Goal: Transaction & Acquisition: Purchase product/service

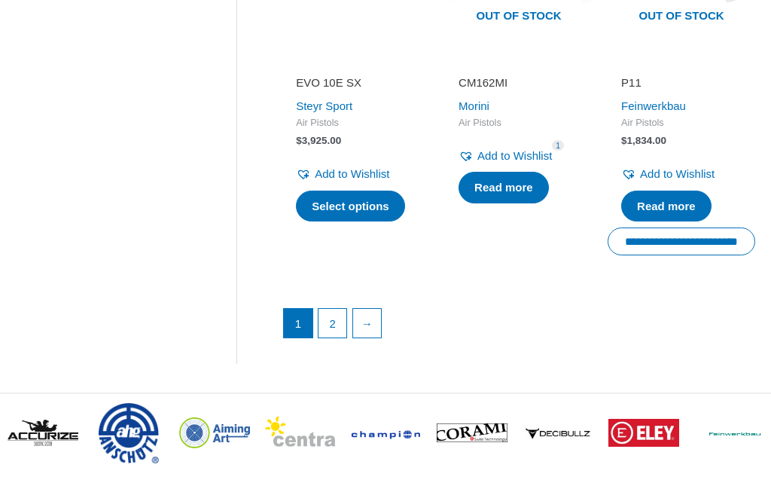
scroll to position [2095, 0]
click at [381, 337] on link "→" at bounding box center [367, 323] width 29 height 29
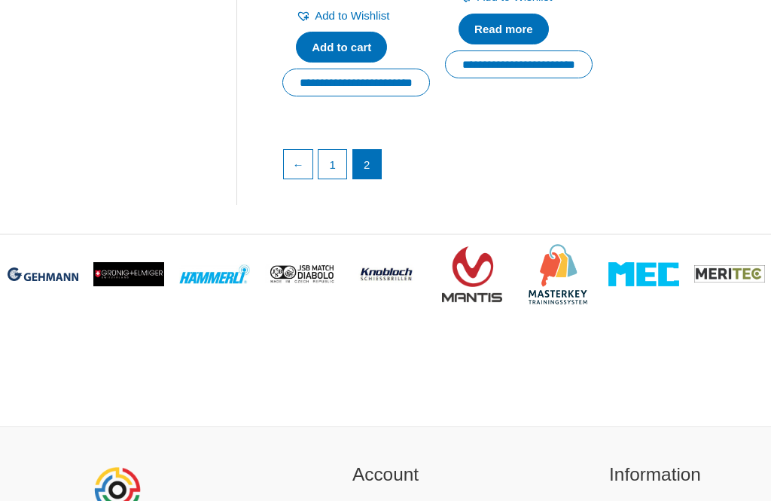
scroll to position [1419, 0]
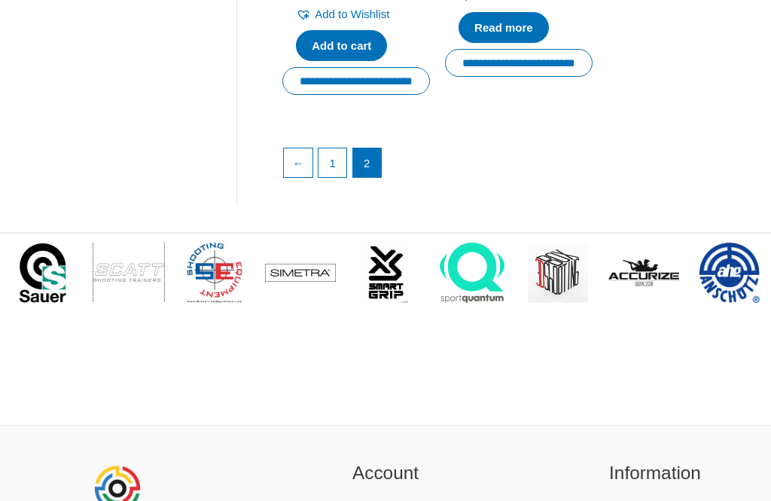
click at [116, 274] on img at bounding box center [128, 272] width 71 height 21
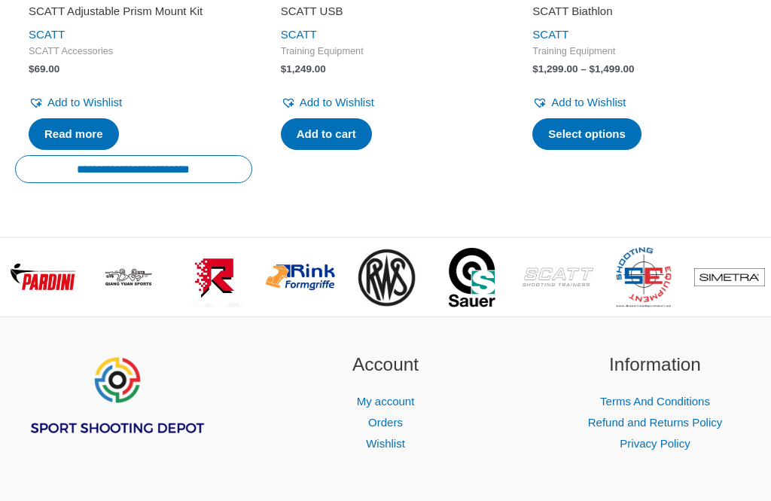
scroll to position [2615, 0]
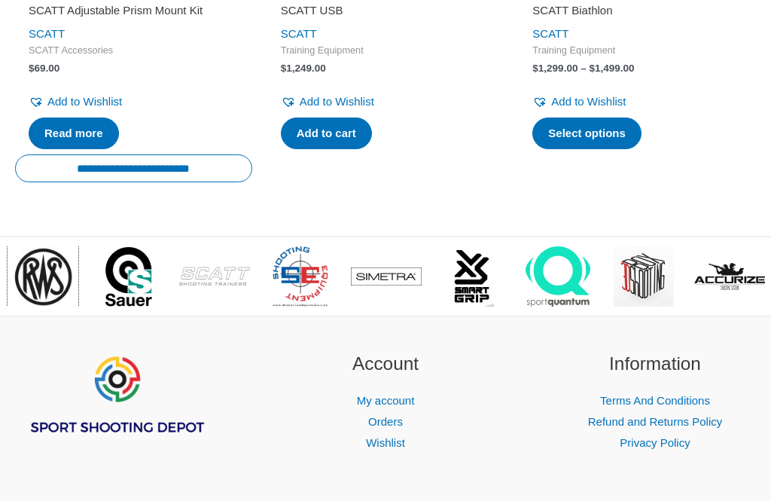
click at [35, 307] on img at bounding box center [43, 276] width 60 height 60
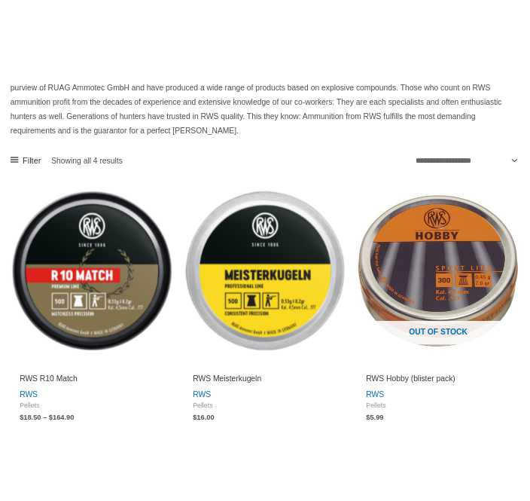
scroll to position [603, 0]
